Goal: Task Accomplishment & Management: Use online tool/utility

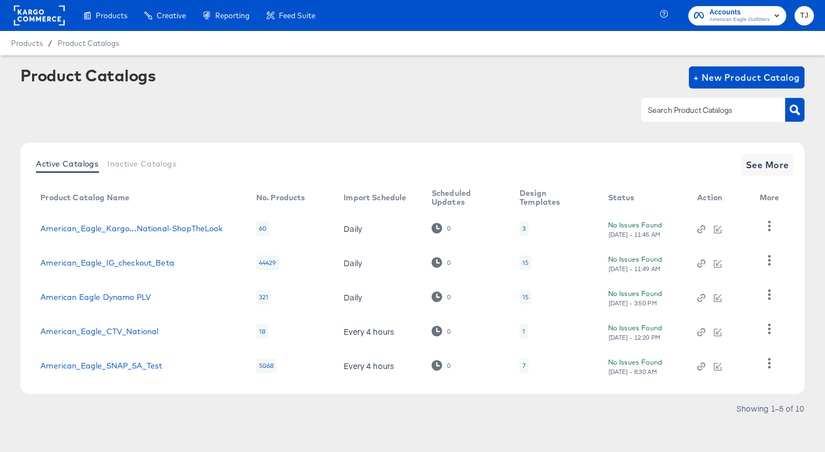
click at [0, 0] on div "Generate dynamic product videos in bulk using your catalog data and After Effec…" at bounding box center [0, 0] width 0 height 0
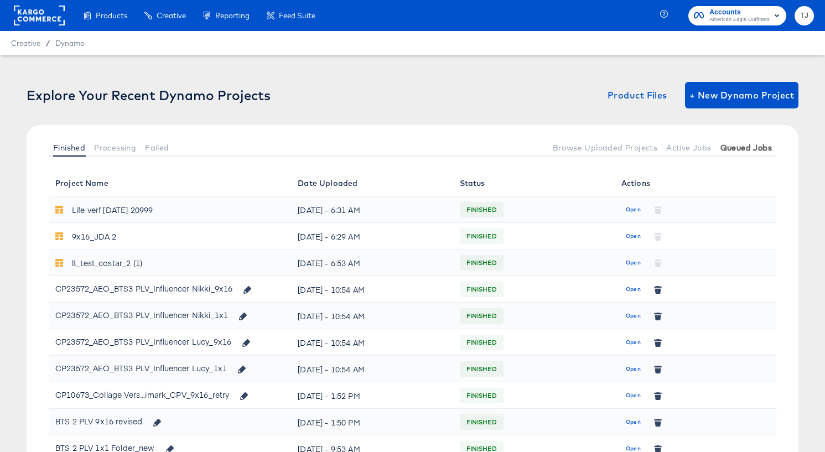
click at [752, 149] on span "Queued Jobs" at bounding box center [745, 147] width 51 height 9
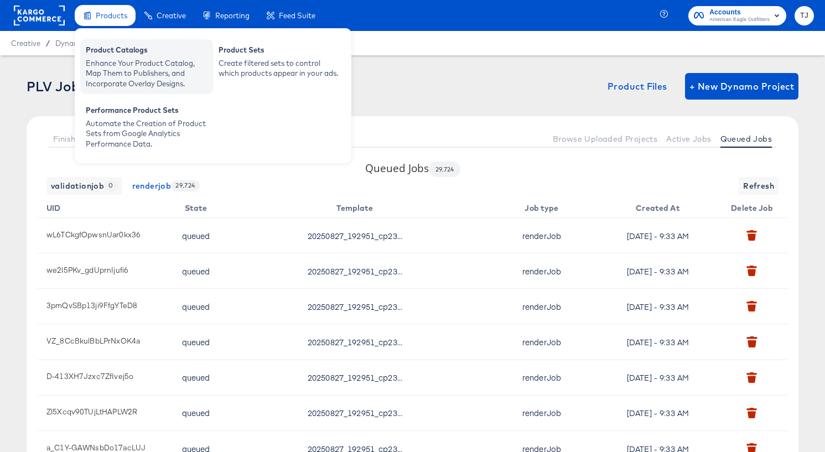
click at [102, 54] on div "Product Catalogs" at bounding box center [147, 51] width 122 height 13
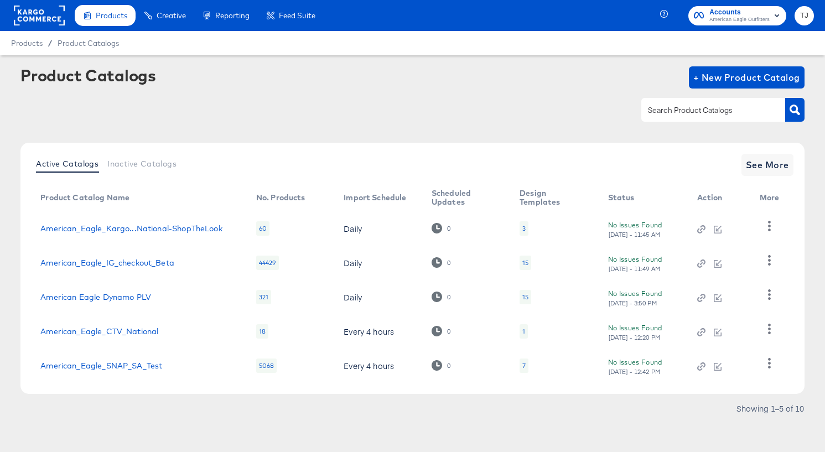
click at [35, 15] on rect at bounding box center [39, 16] width 51 height 20
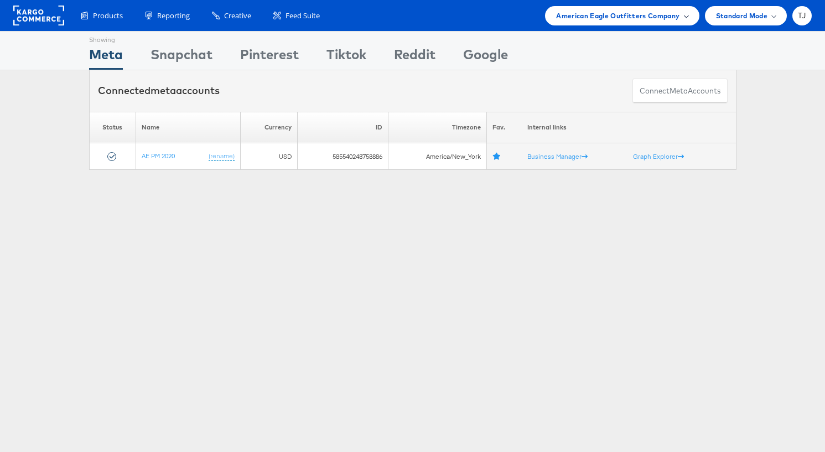
click at [669, 15] on span "American Eagle Outfitters Company" at bounding box center [617, 16] width 123 height 12
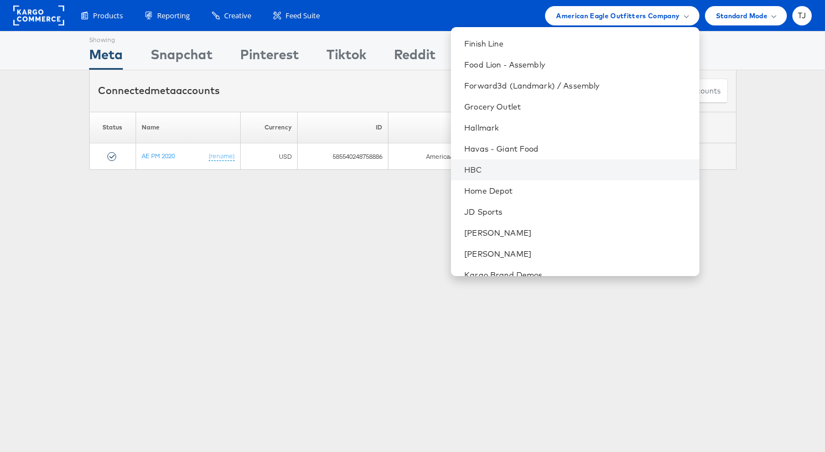
scroll to position [518, 0]
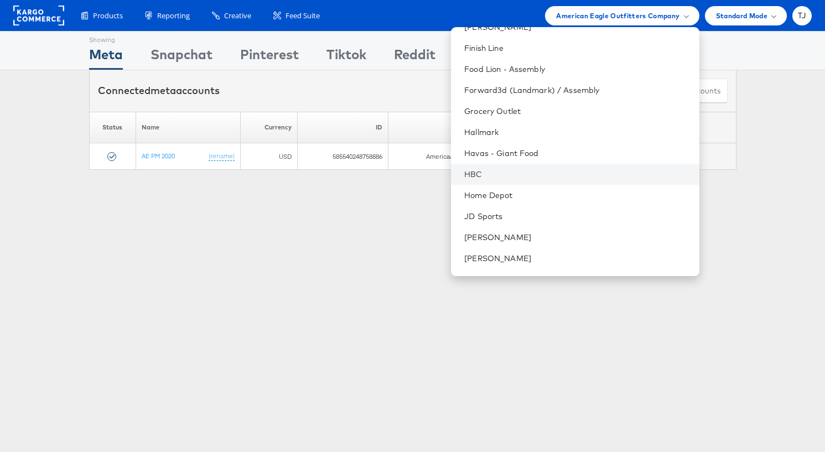
click at [575, 165] on li "HBC" at bounding box center [575, 174] width 248 height 21
click at [549, 176] on link "HBC" at bounding box center [577, 174] width 226 height 11
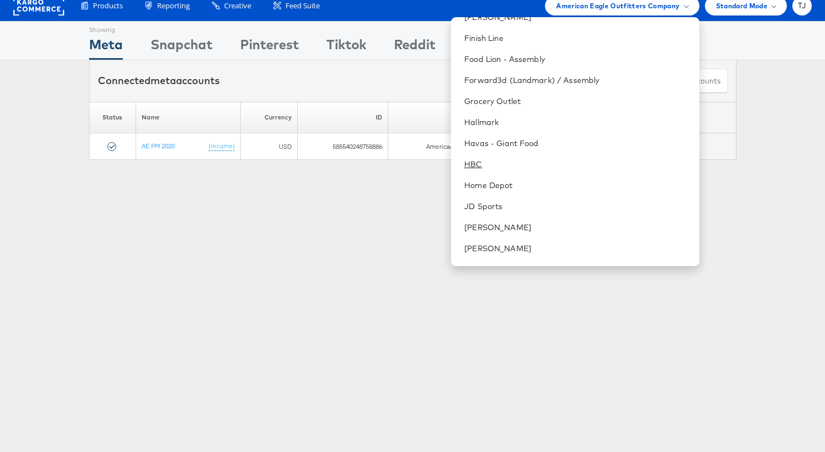
scroll to position [13, 0]
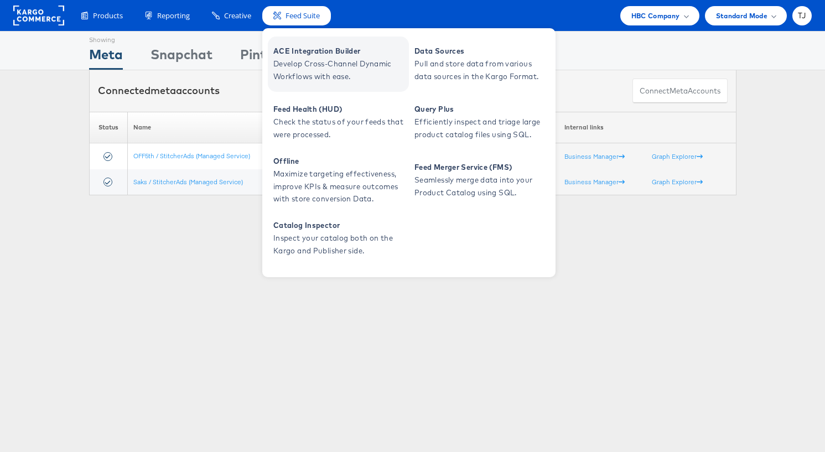
click at [305, 53] on span "ACE Integration Builder" at bounding box center [339, 51] width 133 height 13
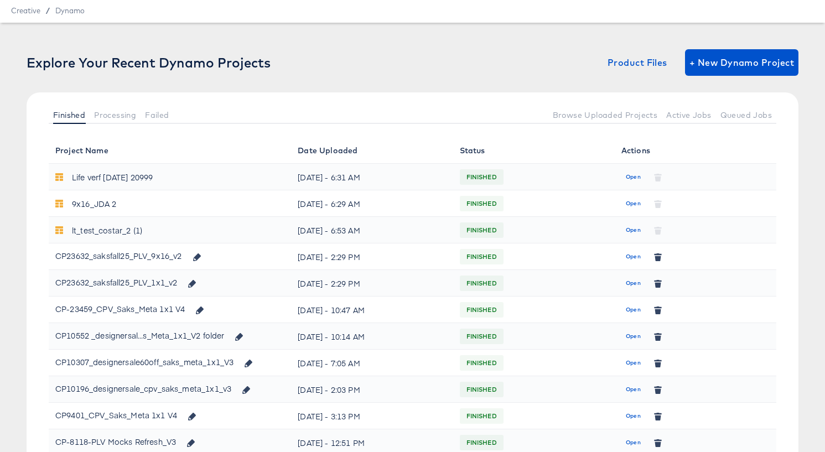
scroll to position [119, 0]
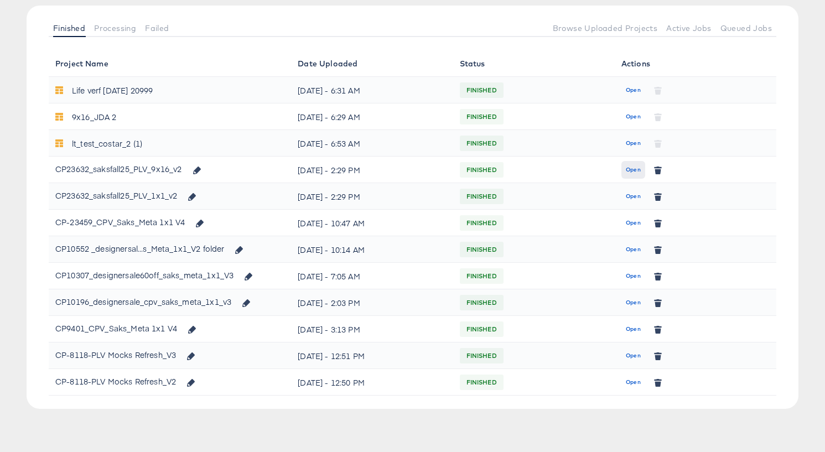
click at [632, 170] on span "Open" at bounding box center [633, 170] width 15 height 10
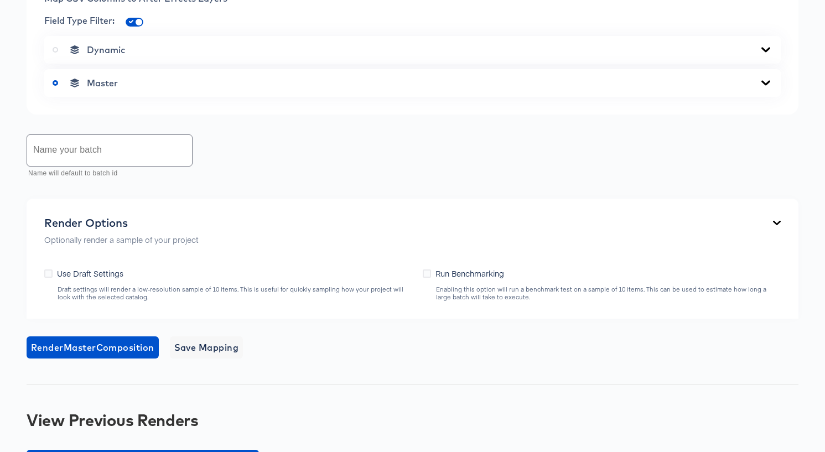
scroll to position [554, 0]
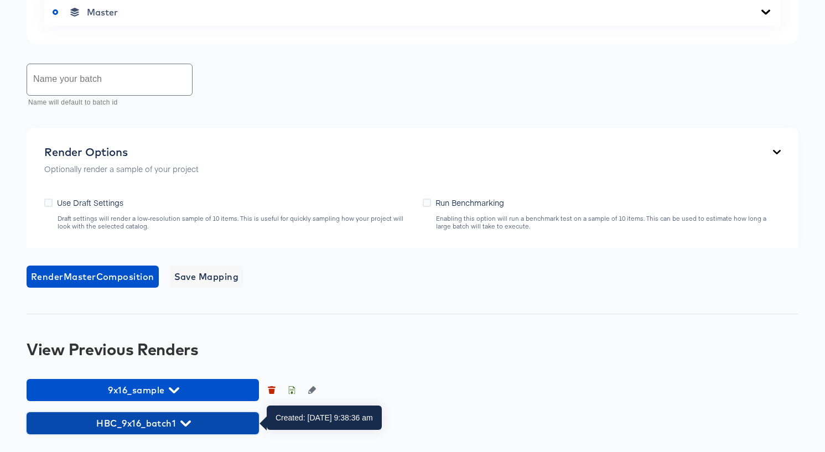
click at [188, 422] on icon "button" at bounding box center [185, 423] width 11 height 6
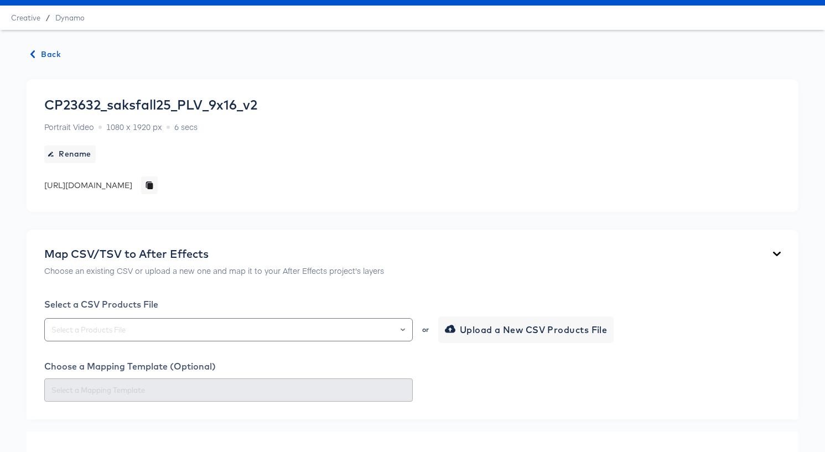
scroll to position [0, 0]
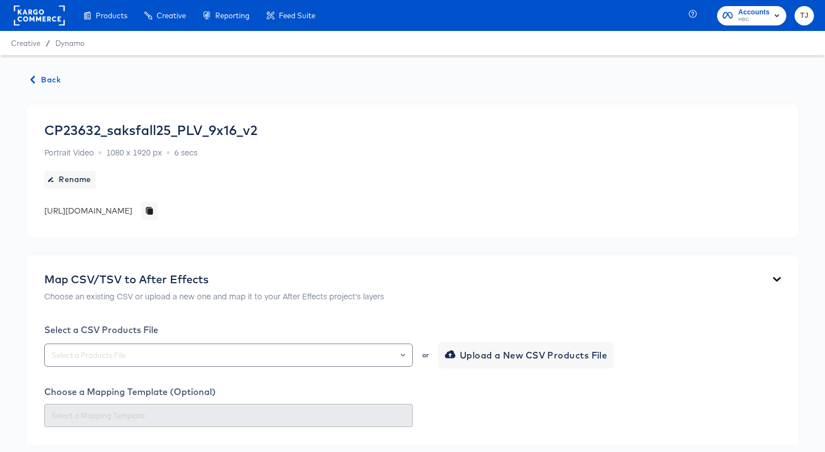
click at [37, 81] on icon "button" at bounding box center [33, 80] width 8 height 8
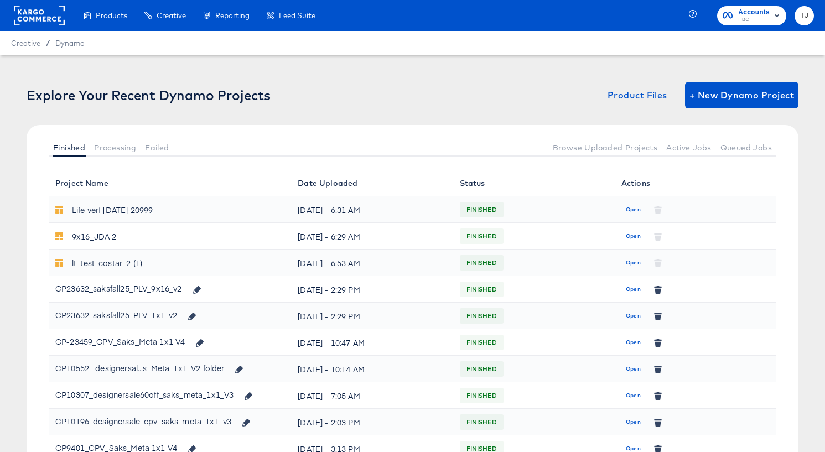
scroll to position [1, 0]
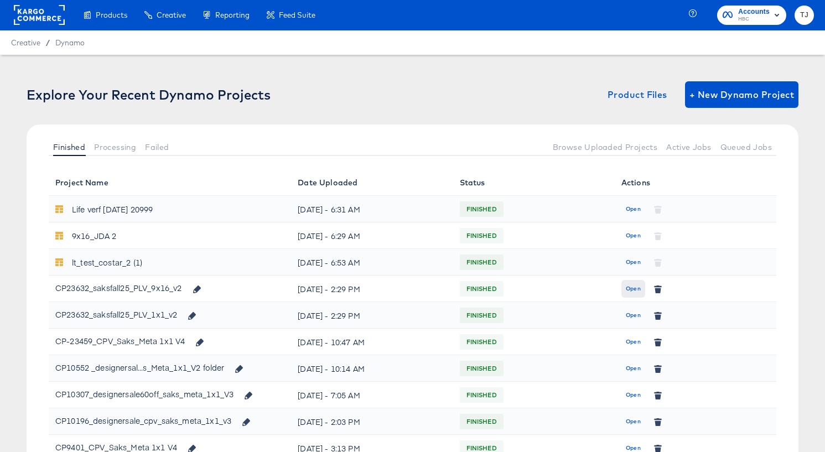
click at [632, 289] on span "Open" at bounding box center [633, 289] width 15 height 10
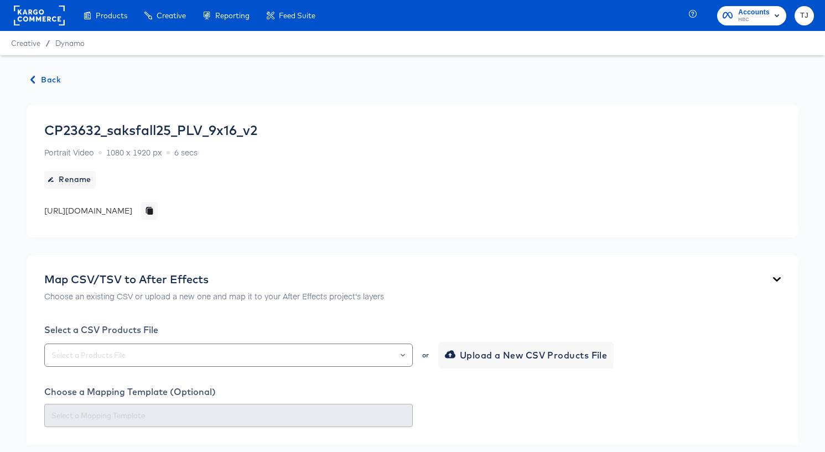
click at [45, 78] on span "Back" at bounding box center [46, 80] width 30 height 14
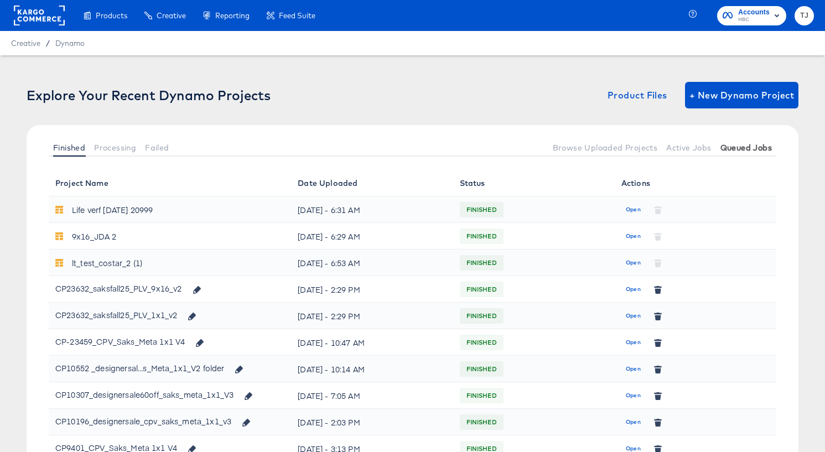
click at [742, 145] on span "Queued Jobs" at bounding box center [745, 147] width 51 height 9
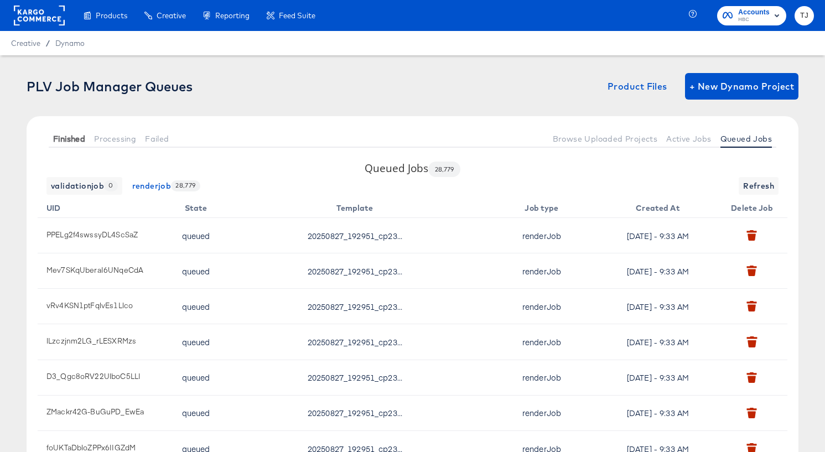
click at [76, 141] on span "Finished" at bounding box center [69, 138] width 32 height 9
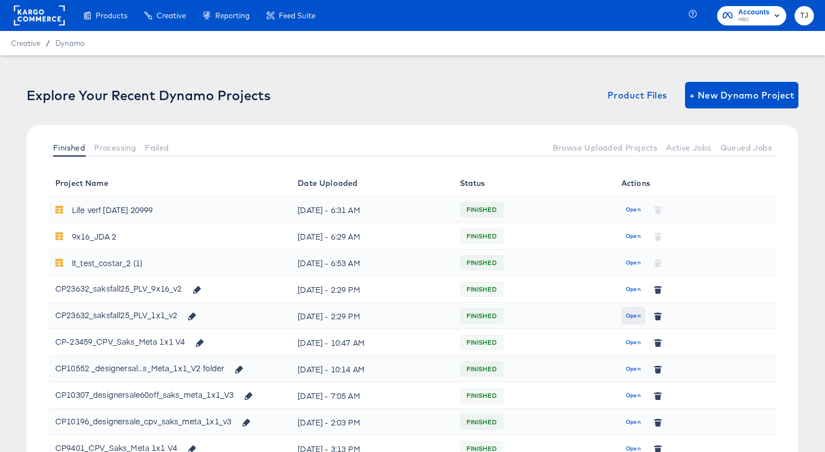
click at [629, 314] on span "Open" at bounding box center [633, 316] width 15 height 10
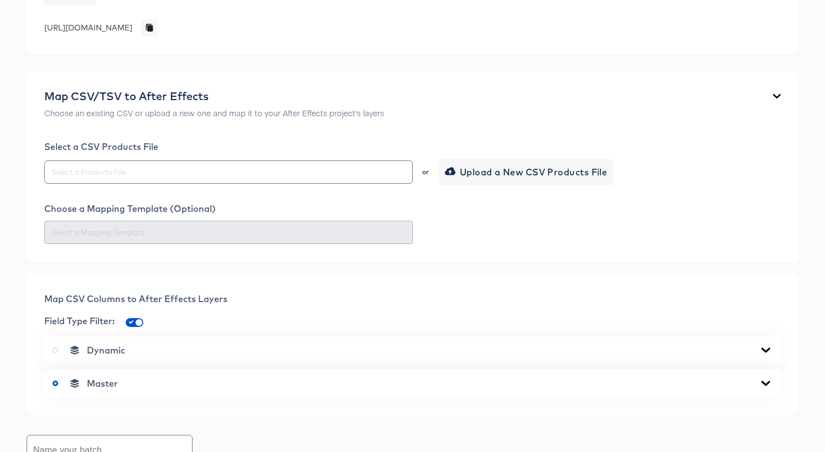
scroll to position [554, 0]
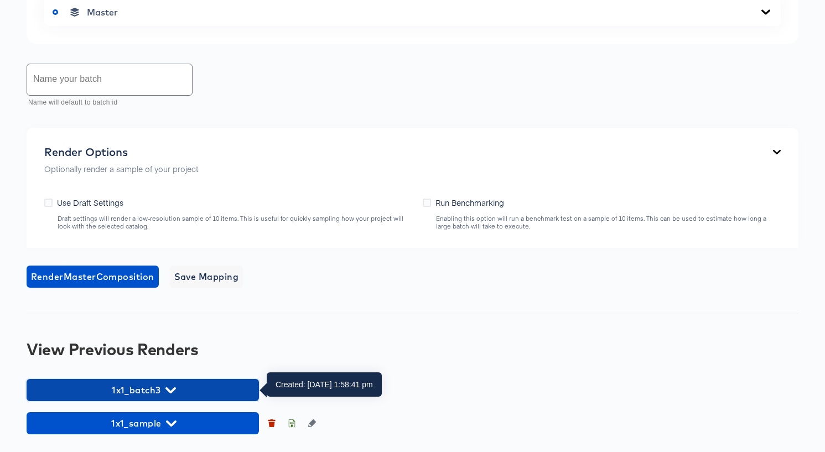
click at [175, 389] on icon "button" at bounding box center [170, 390] width 11 height 11
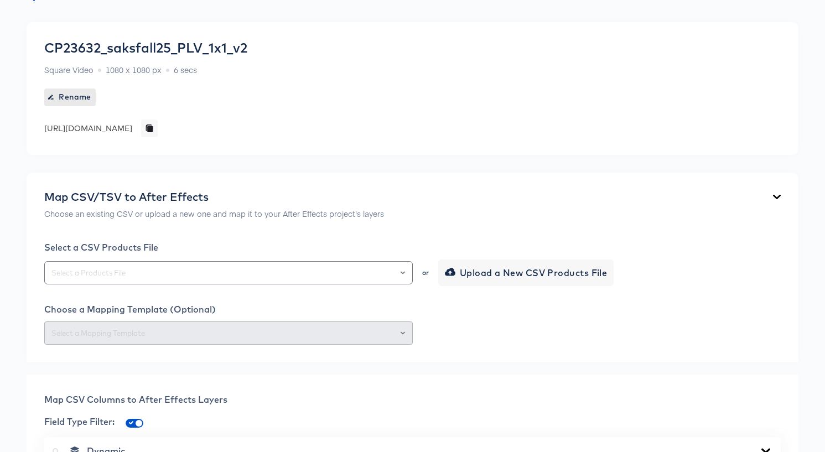
scroll to position [0, 0]
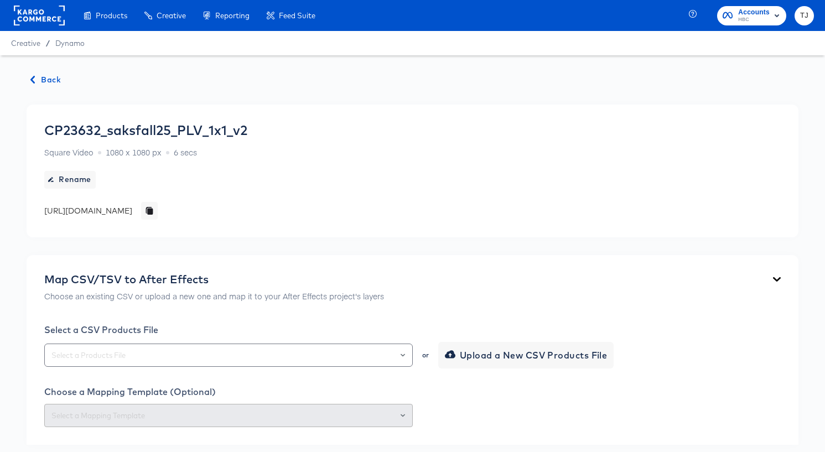
click at [43, 77] on span "Back" at bounding box center [46, 80] width 30 height 14
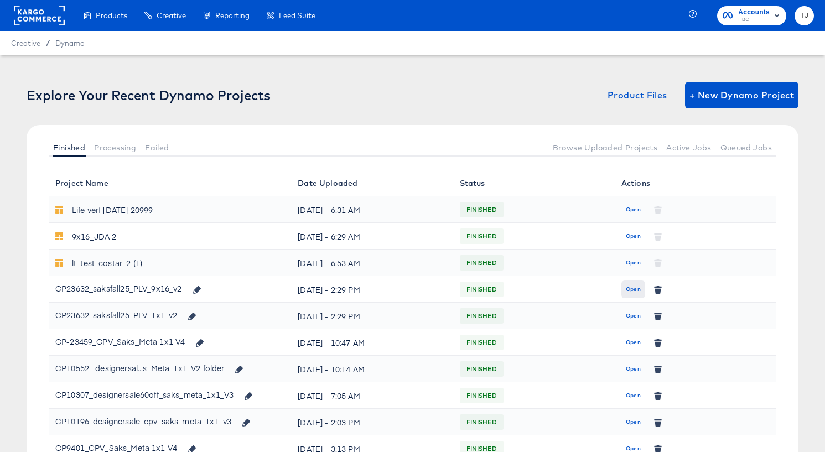
click at [634, 288] on span "Open" at bounding box center [633, 289] width 15 height 10
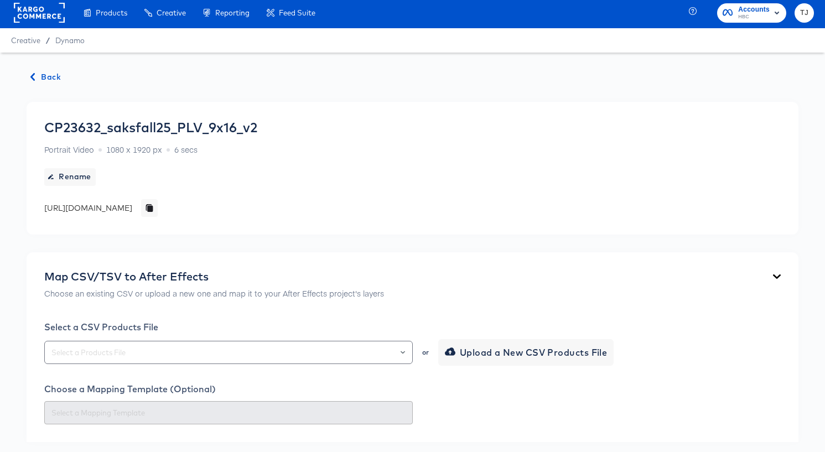
click at [36, 72] on span "Back" at bounding box center [46, 77] width 30 height 14
